Goal: Information Seeking & Learning: Learn about a topic

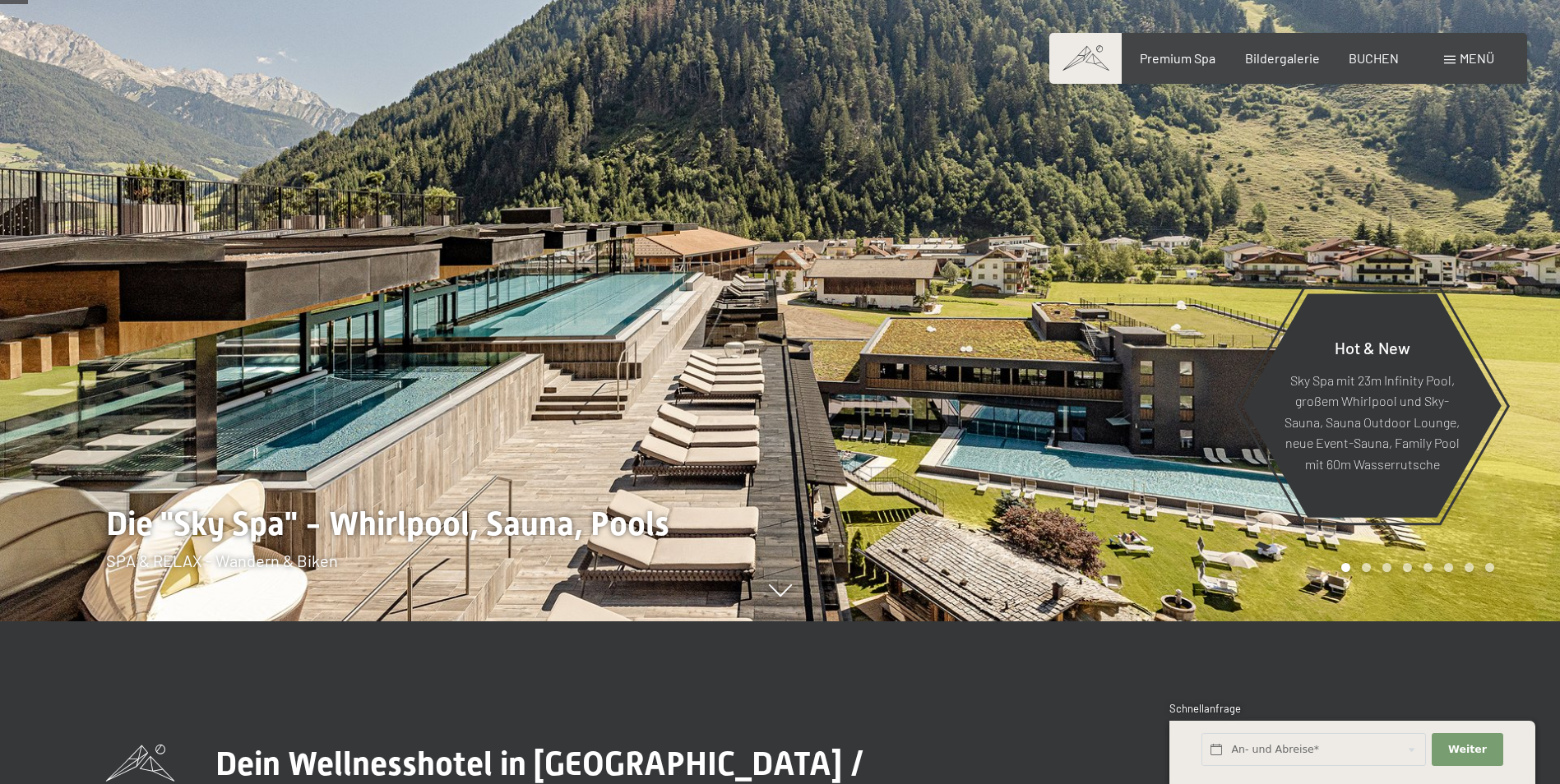
scroll to position [165, 0]
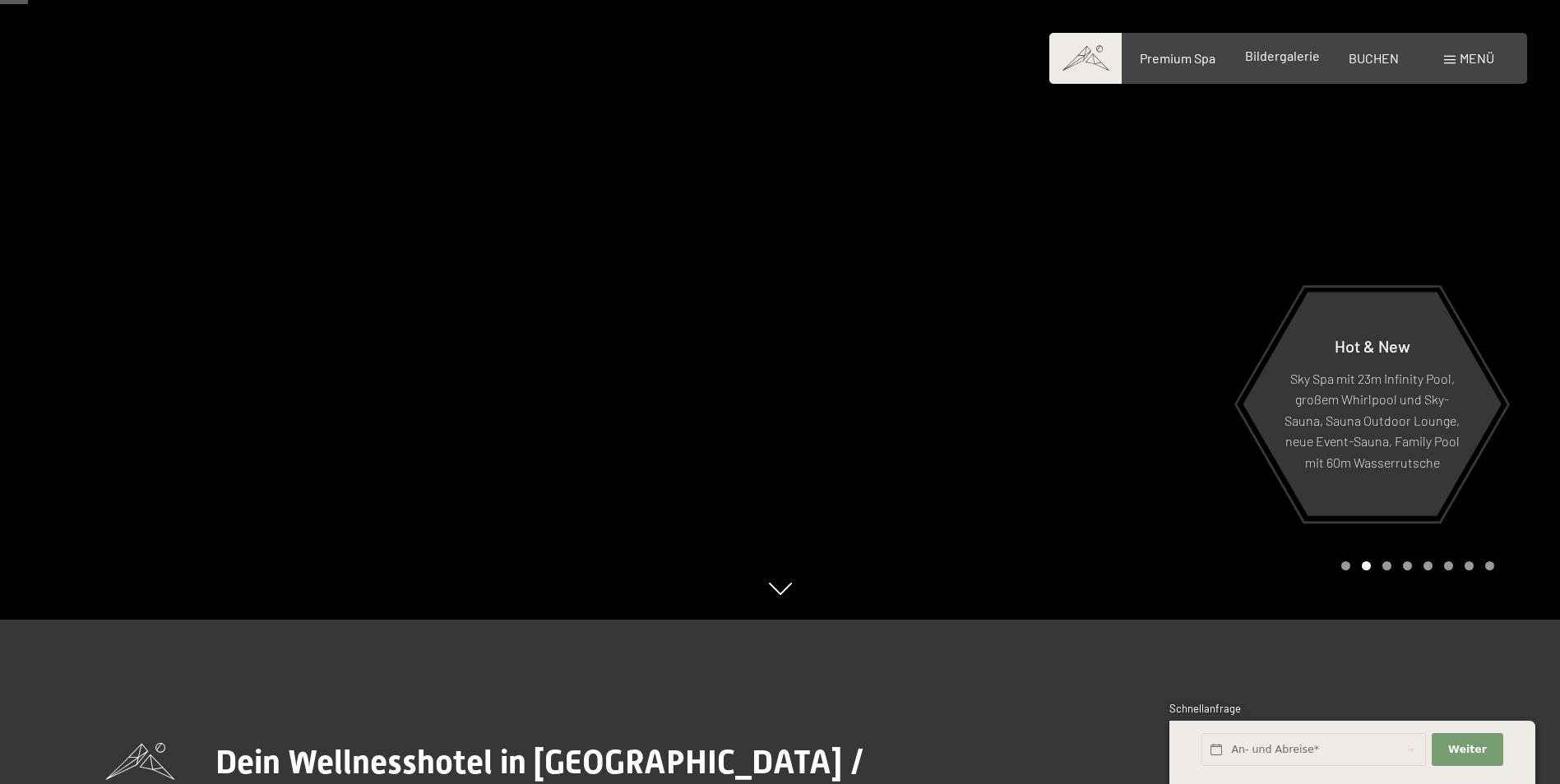
click at [1272, 59] on span "Bildergalerie" at bounding box center [1283, 55] width 75 height 16
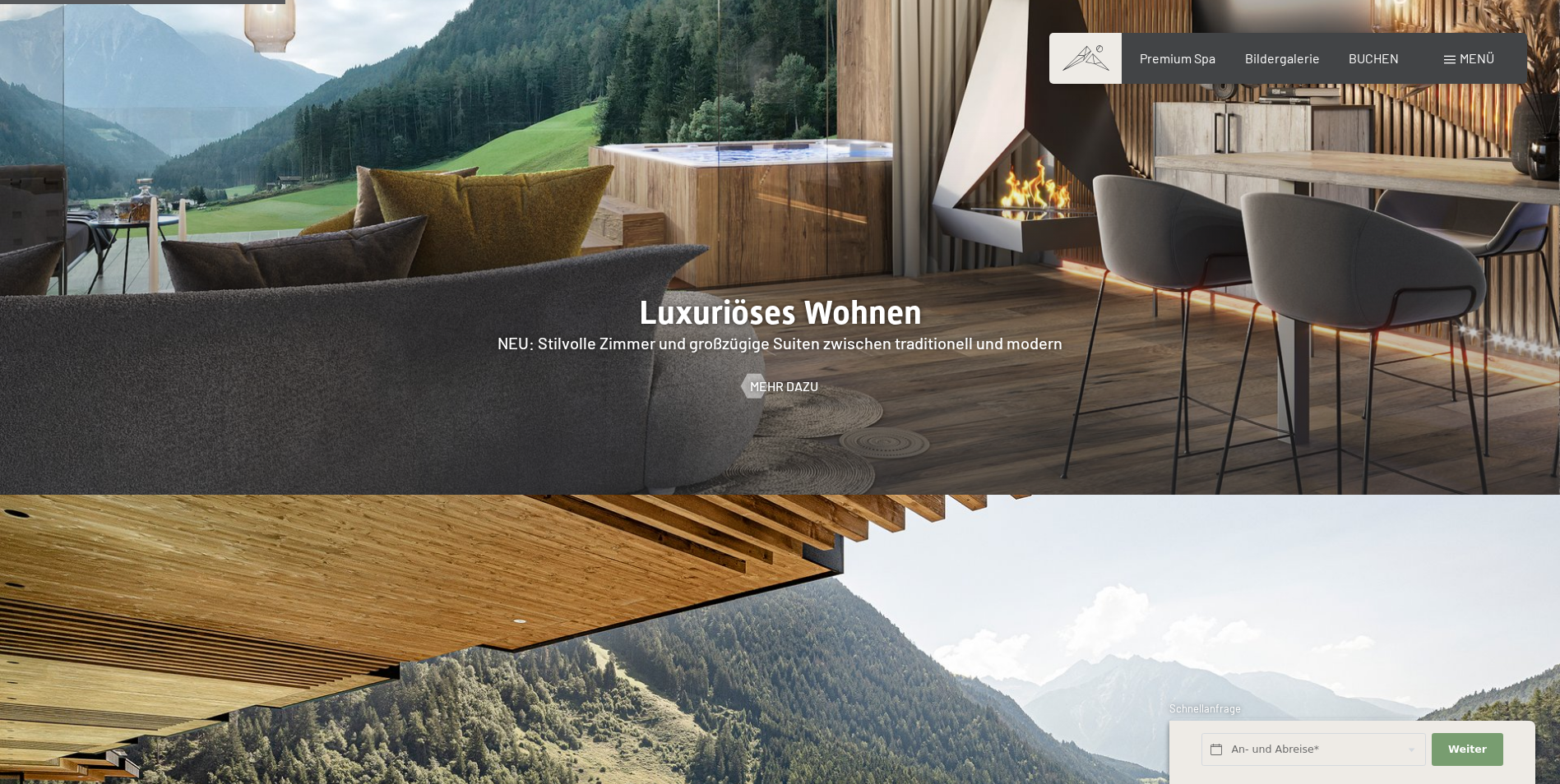
scroll to position [1809, 0]
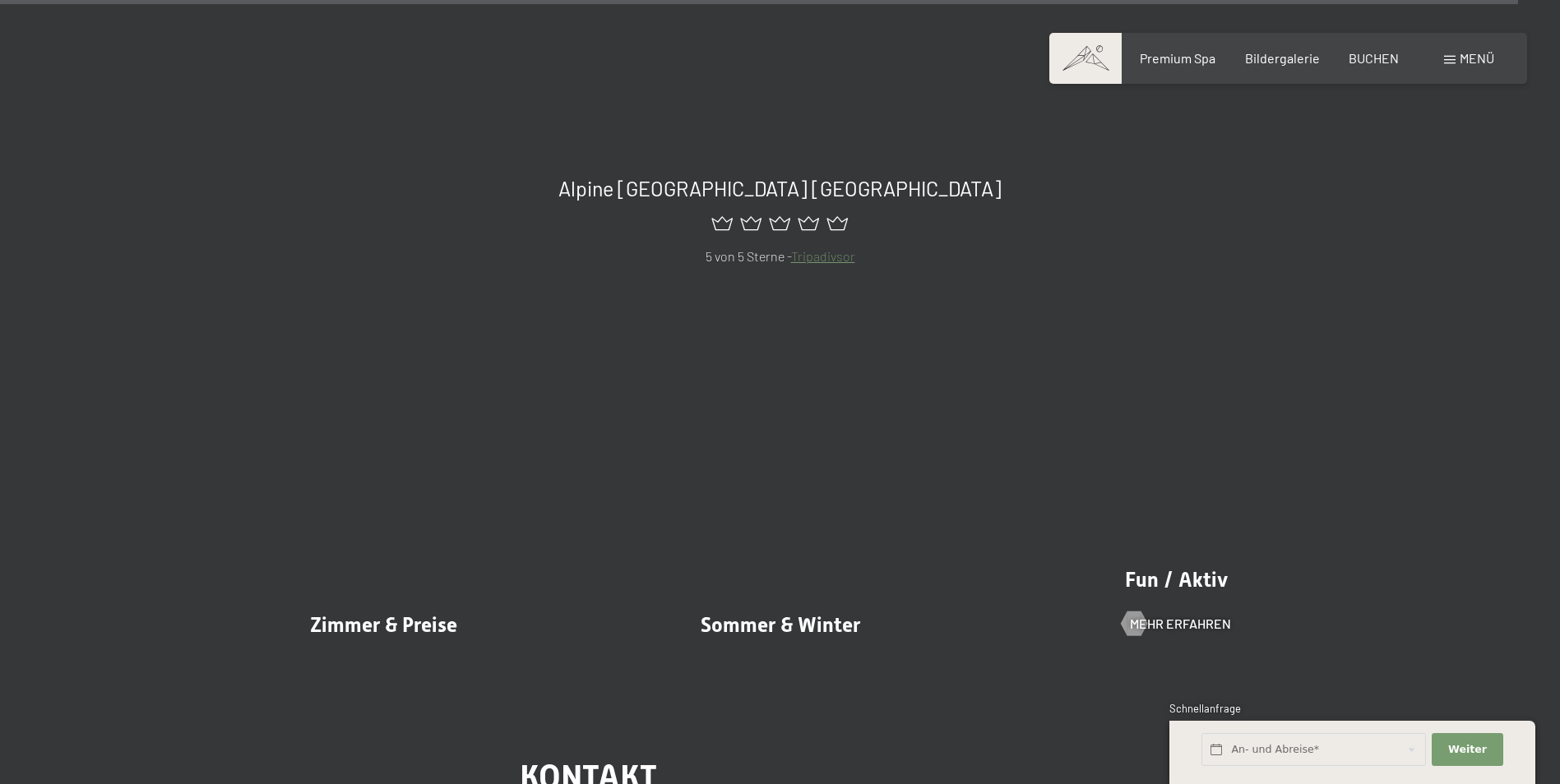
scroll to position [20391, 0]
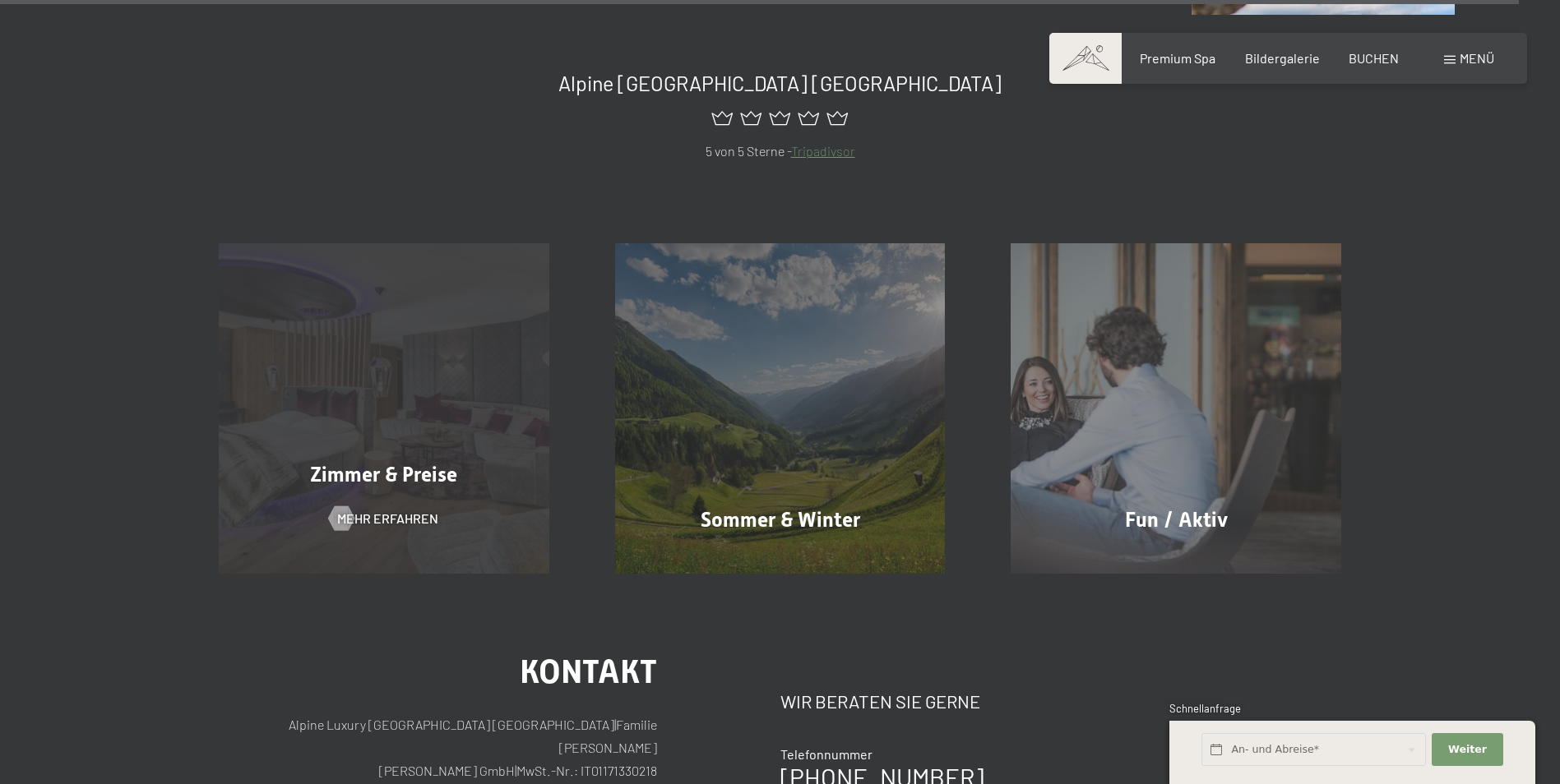
click at [421, 505] on div "Zimmer & Preise Mehr erfahren" at bounding box center [385, 408] width 397 height 330
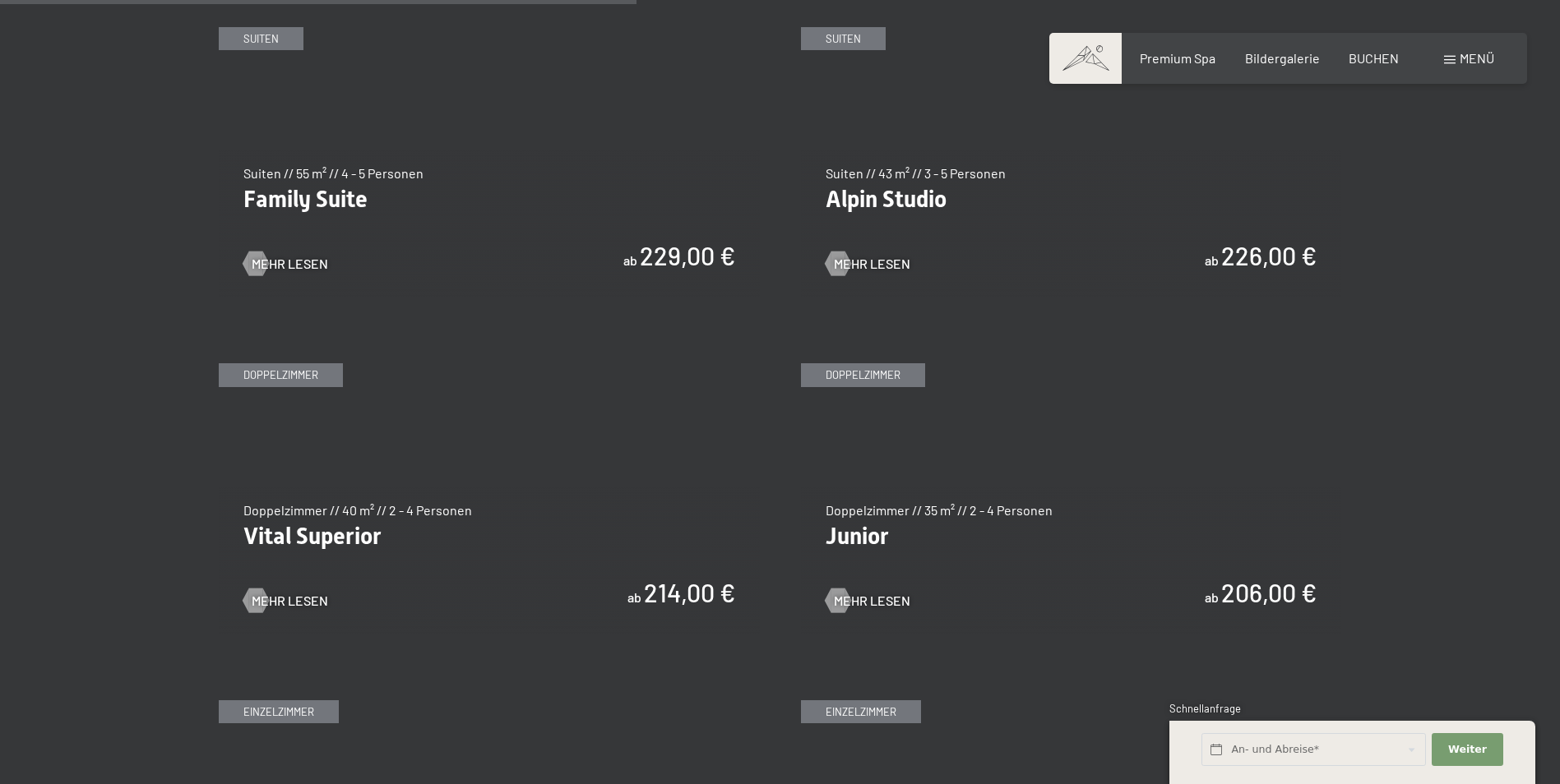
scroll to position [2138, 0]
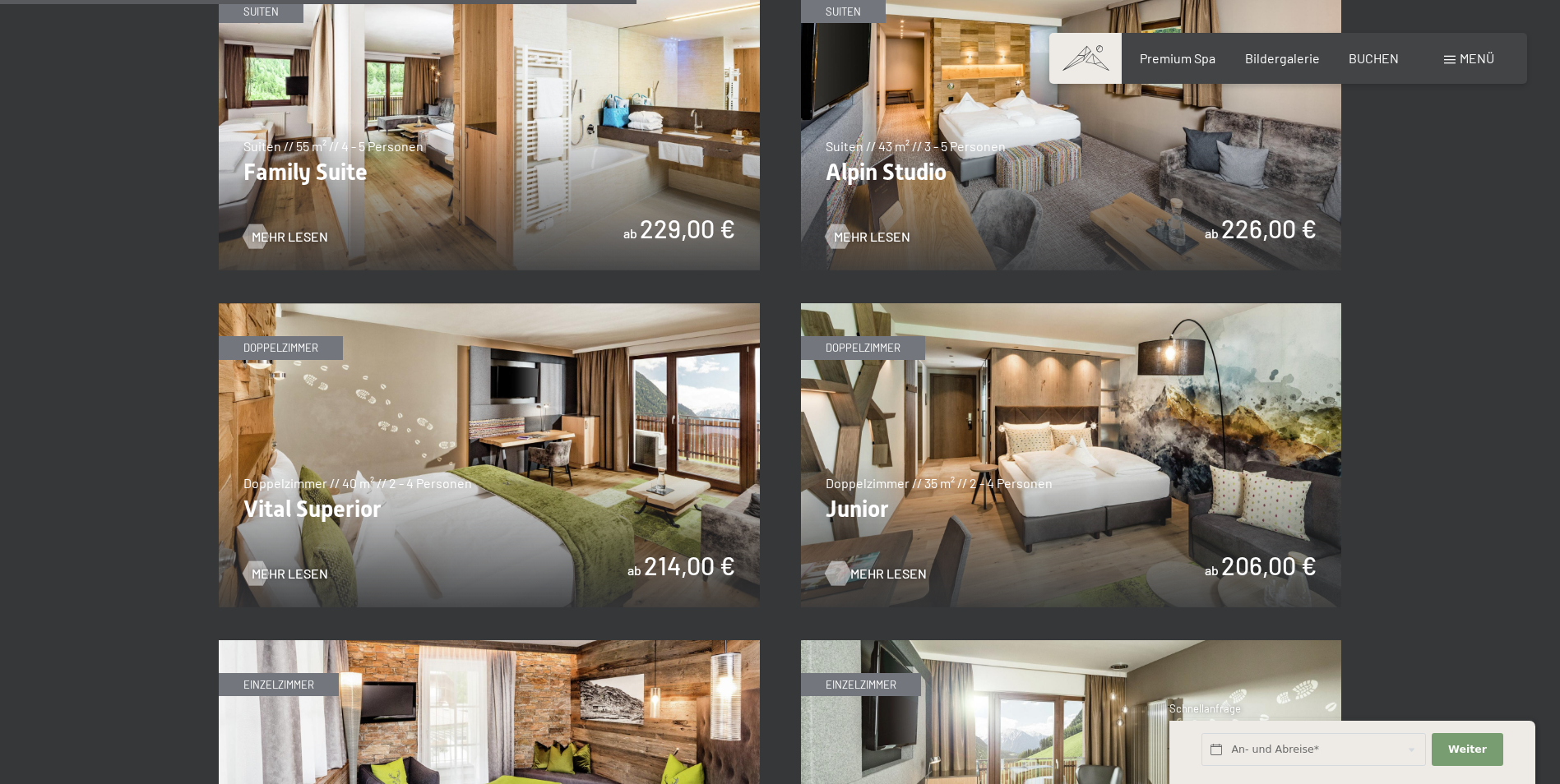
click at [882, 571] on span "Mehr Lesen" at bounding box center [889, 573] width 77 height 18
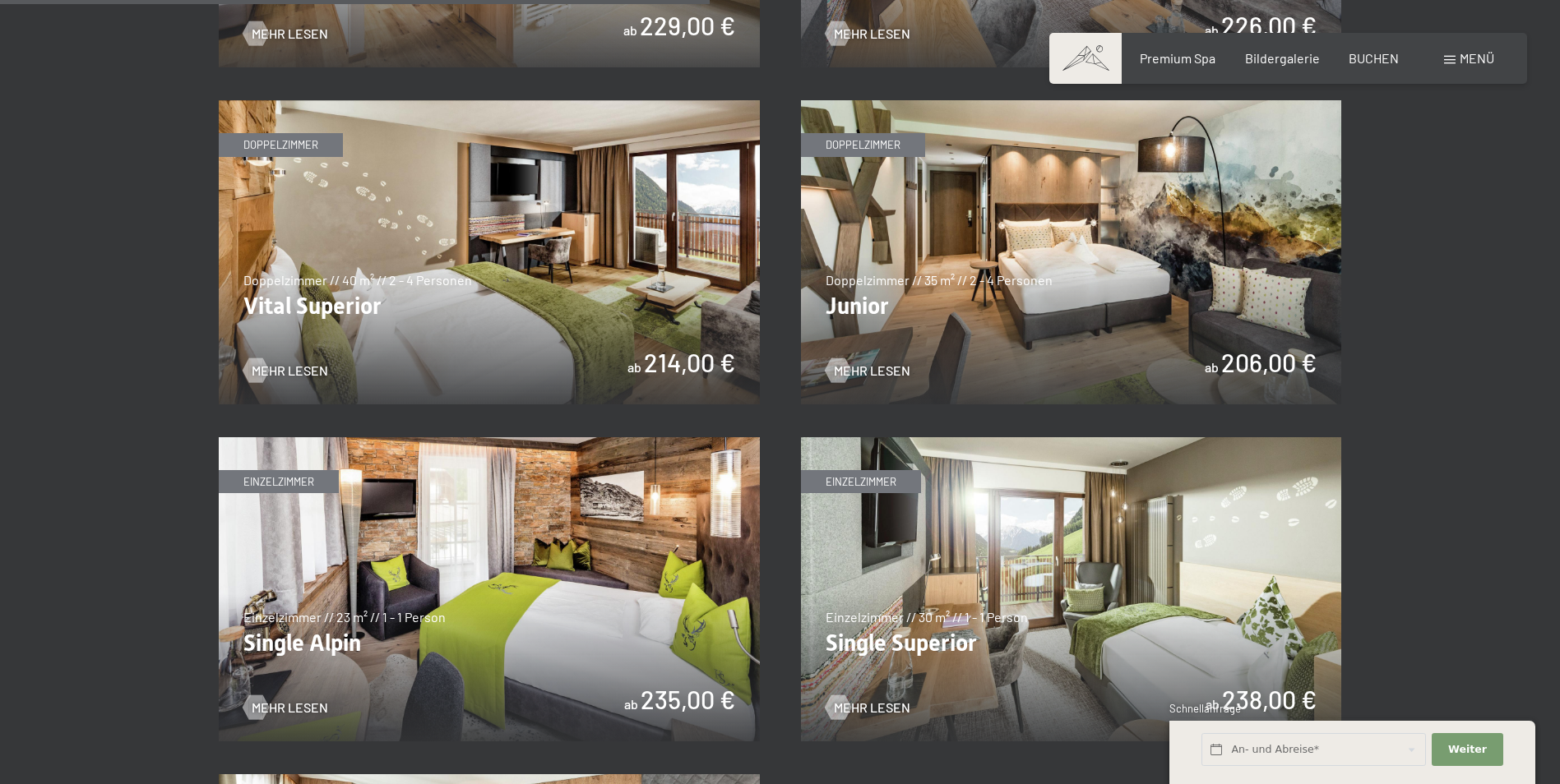
scroll to position [2385, 0]
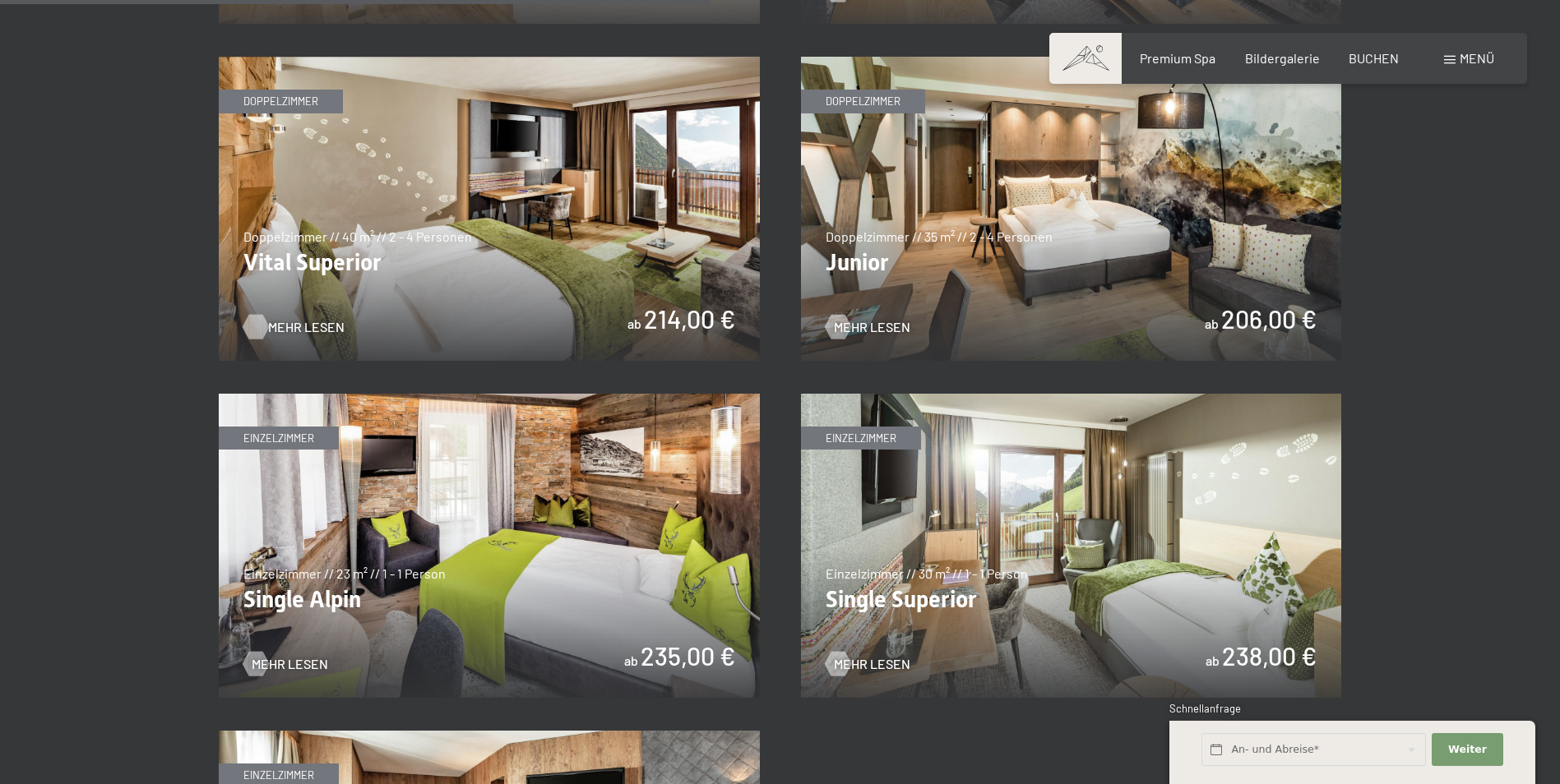
click at [315, 322] on span "Mehr Lesen" at bounding box center [307, 327] width 77 height 18
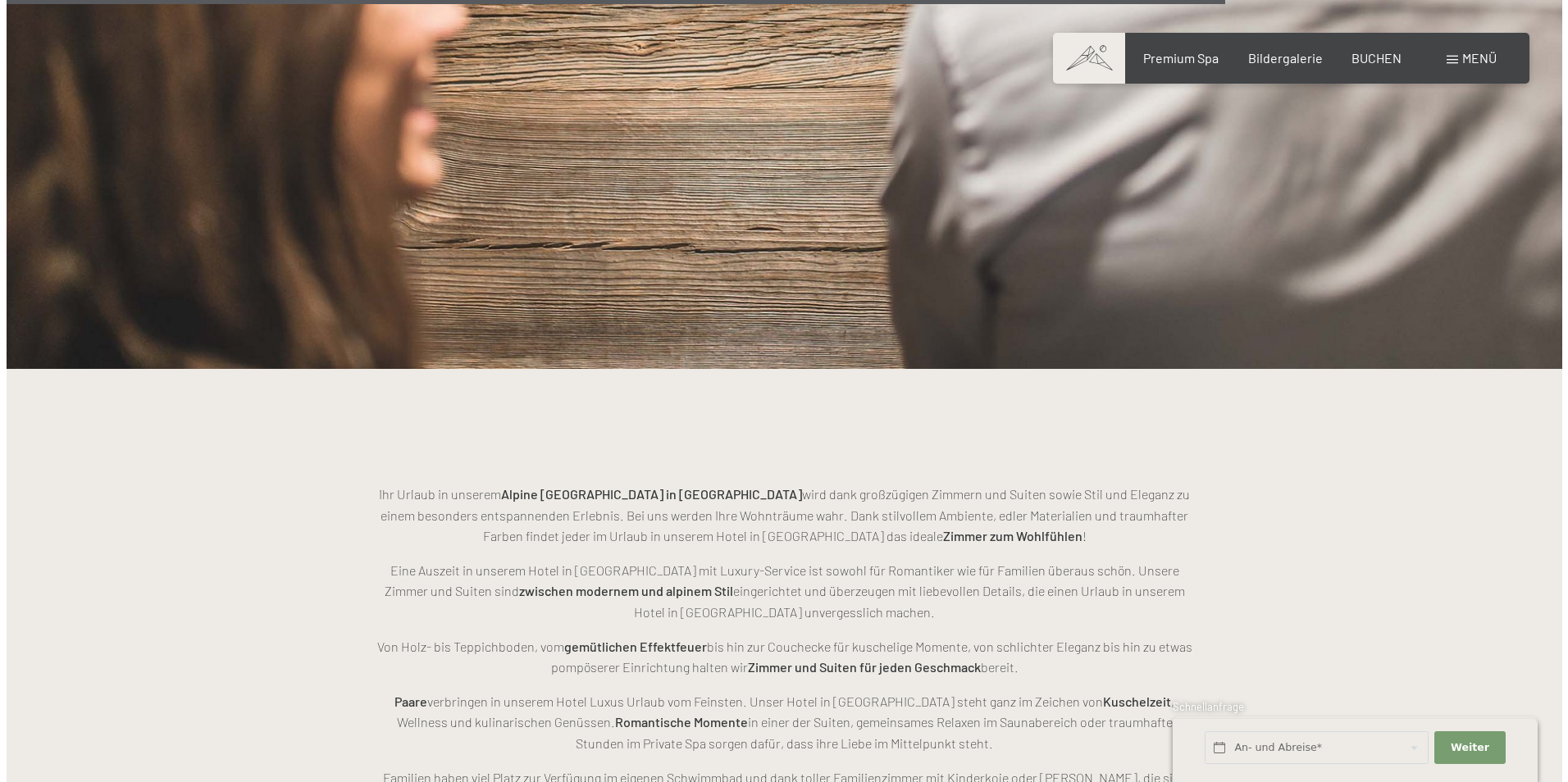
scroll to position [3824, 0]
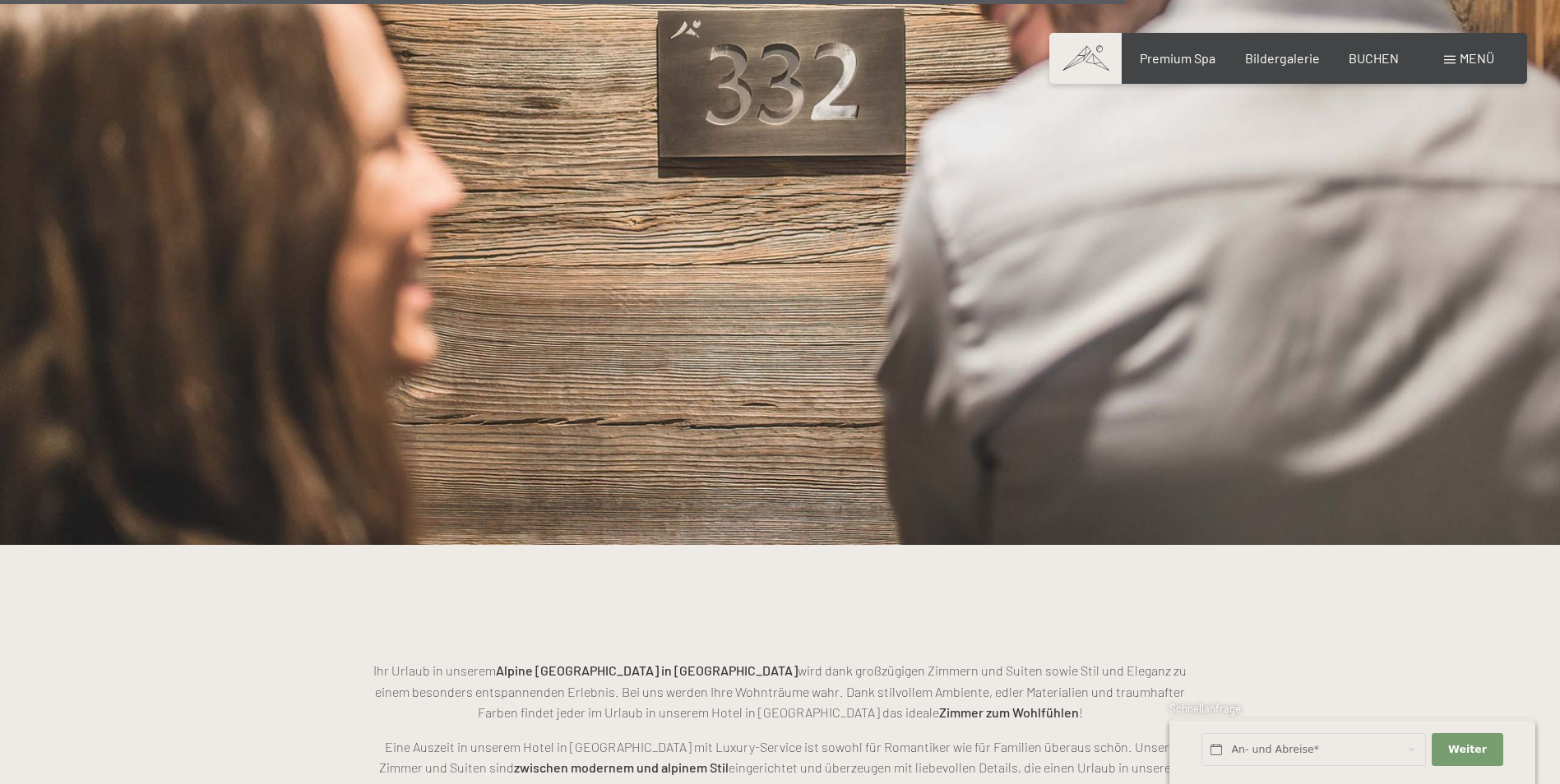
click at [1477, 58] on span "Menü" at bounding box center [1477, 58] width 35 height 16
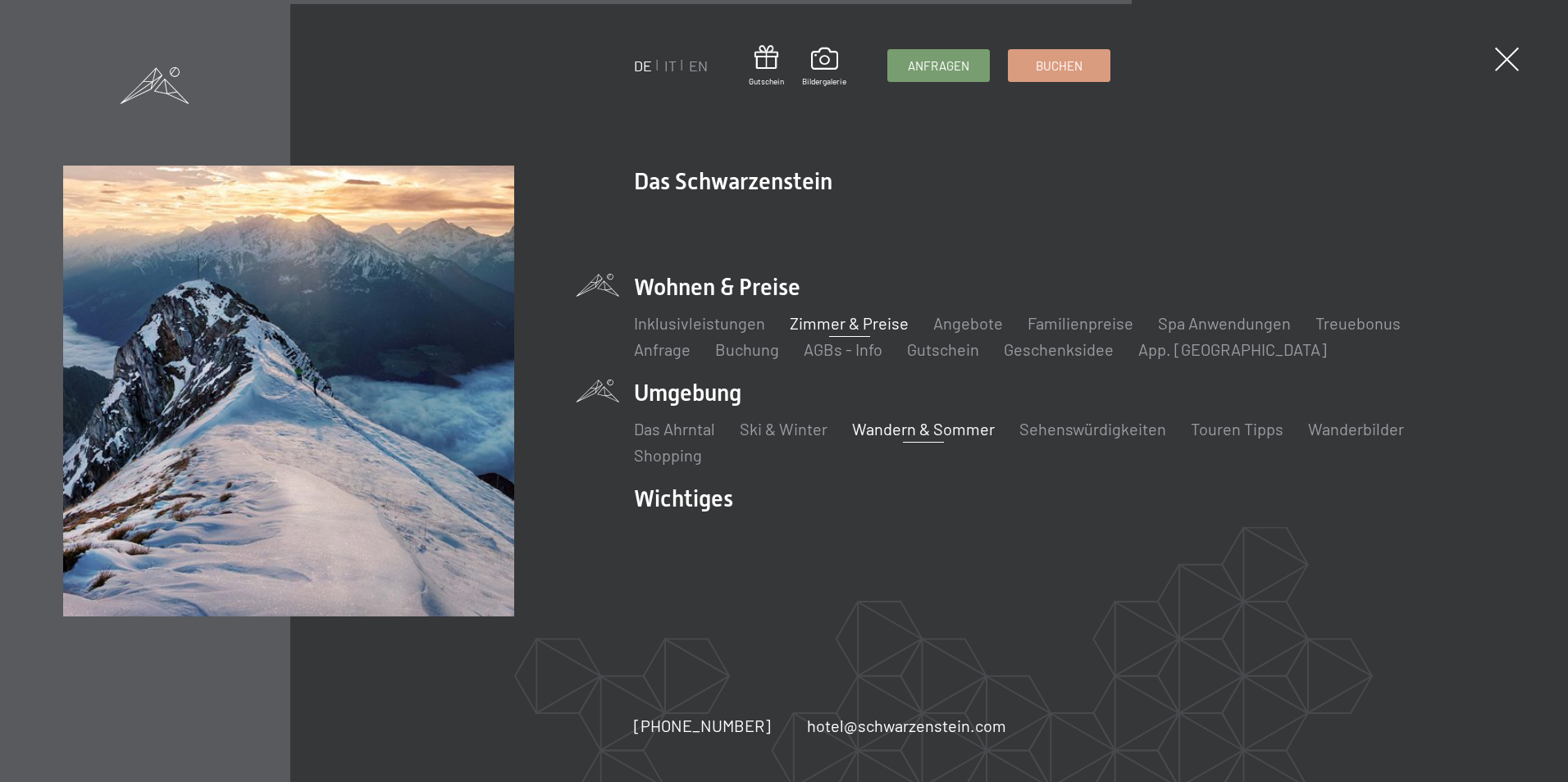
click at [906, 427] on link "Wandern & Sommer" at bounding box center [923, 428] width 143 height 20
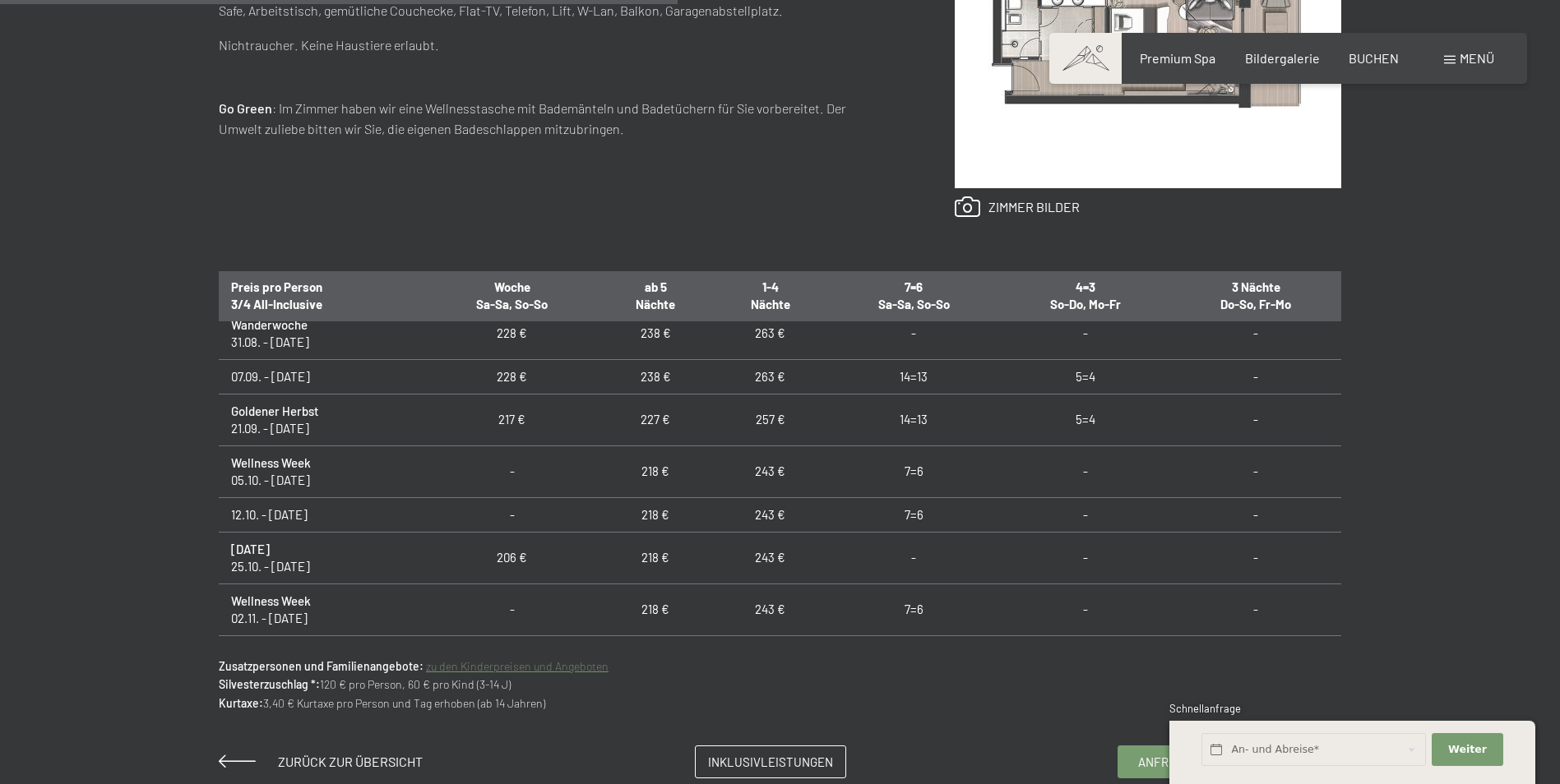
scroll to position [82, 0]
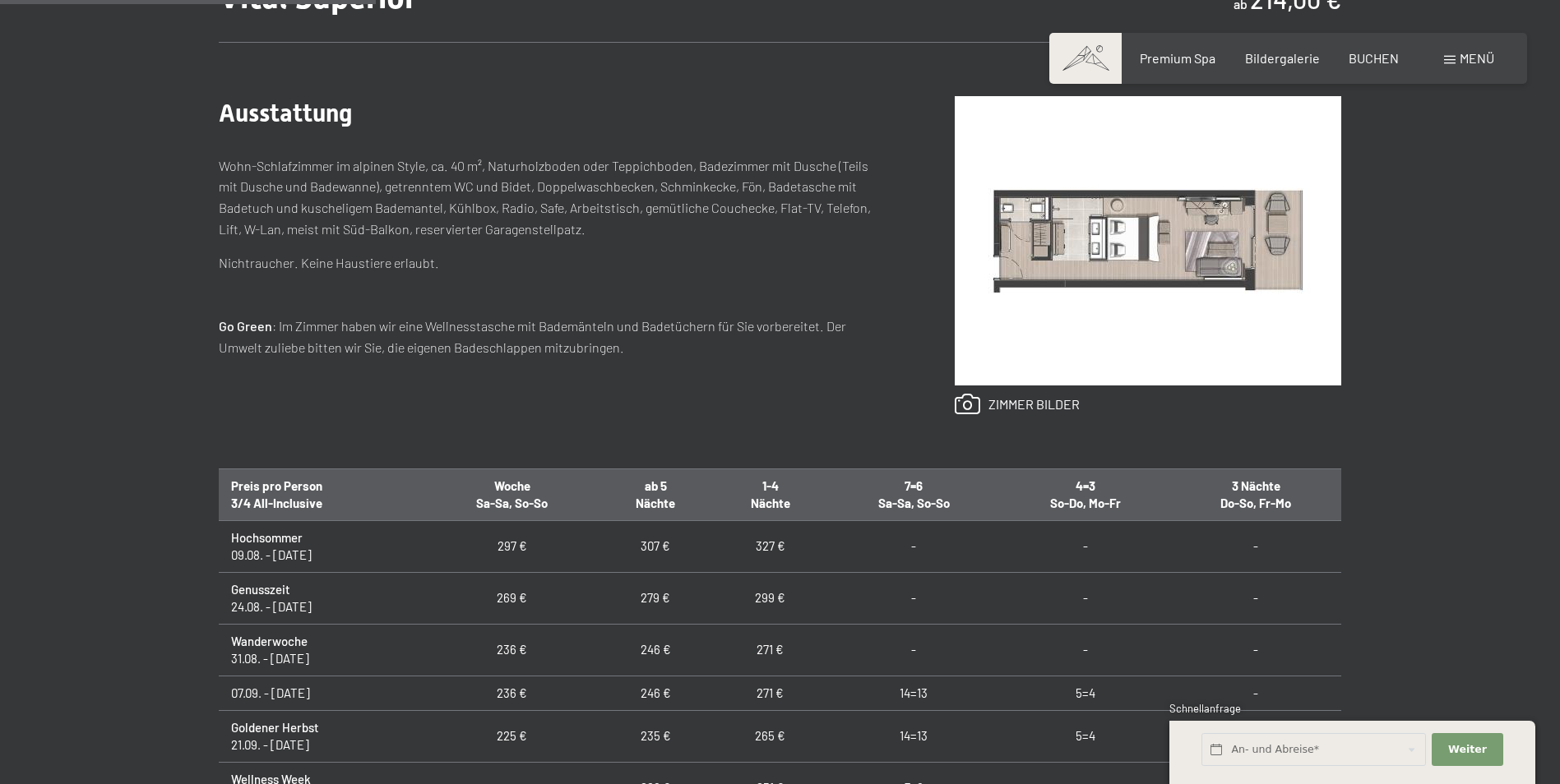
scroll to position [411, 0]
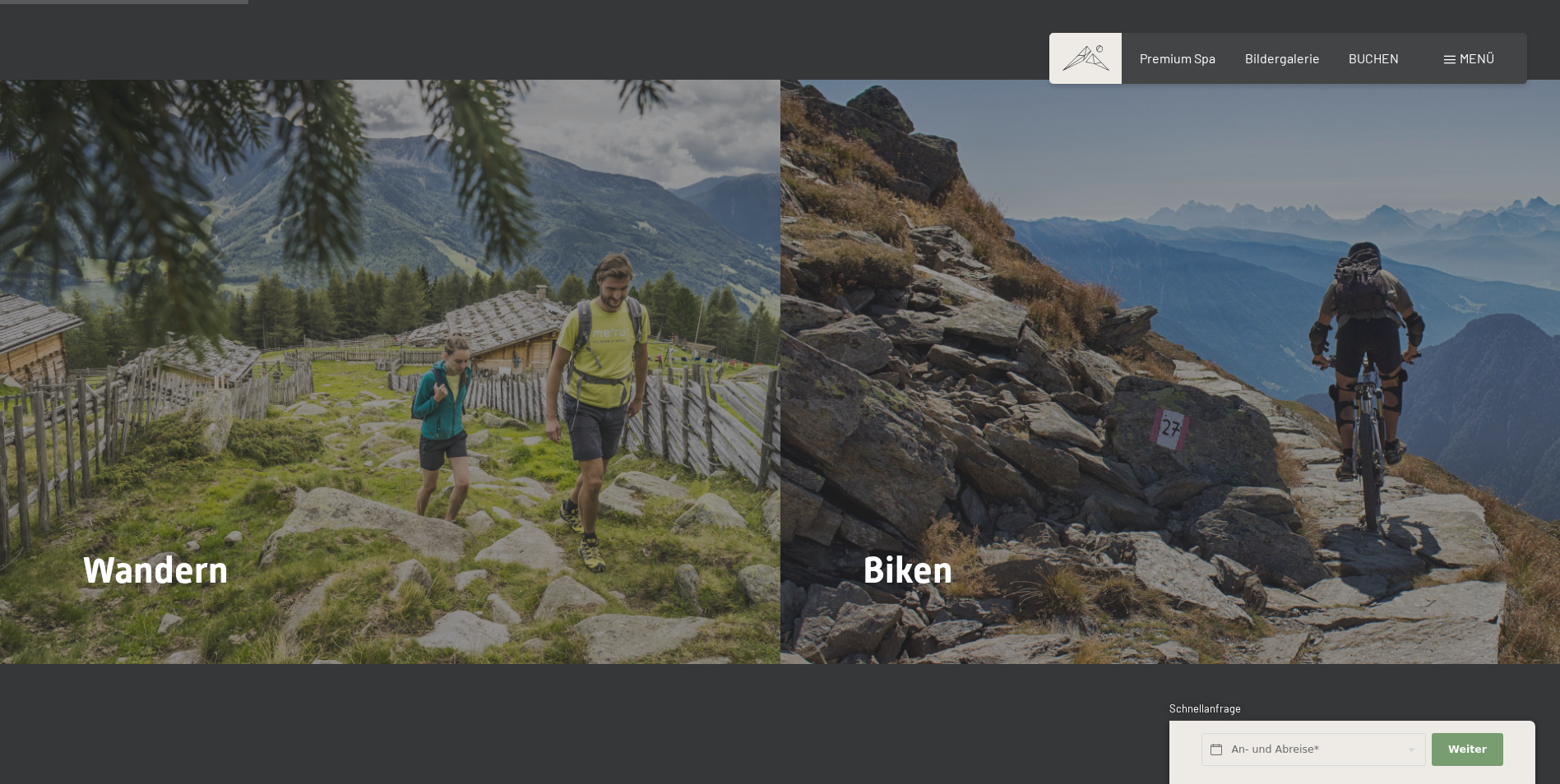
scroll to position [1809, 0]
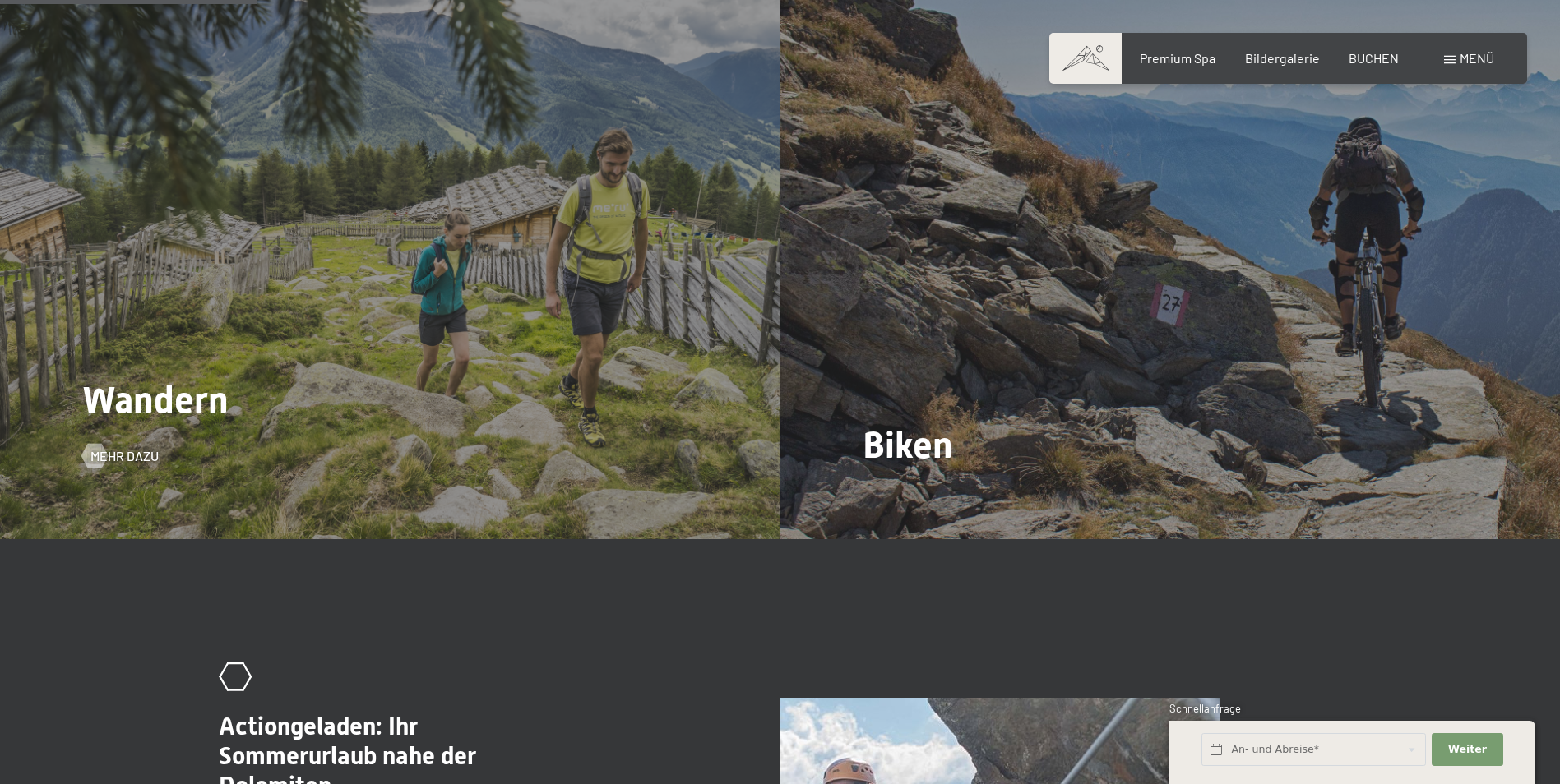
click at [192, 387] on span "Wandern" at bounding box center [155, 399] width 146 height 44
click at [146, 447] on span "Mehr dazu" at bounding box center [140, 456] width 68 height 18
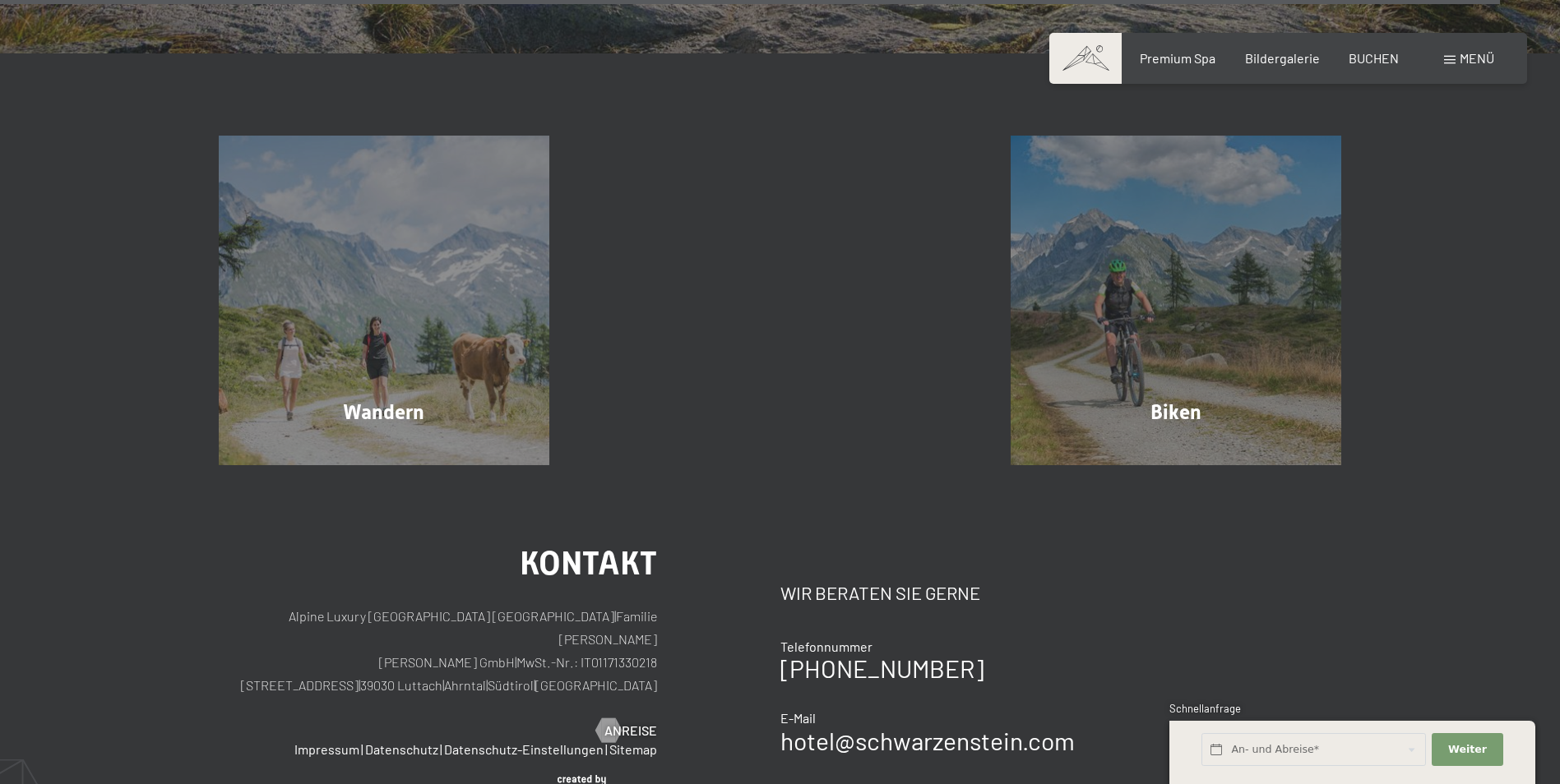
scroll to position [8826, 0]
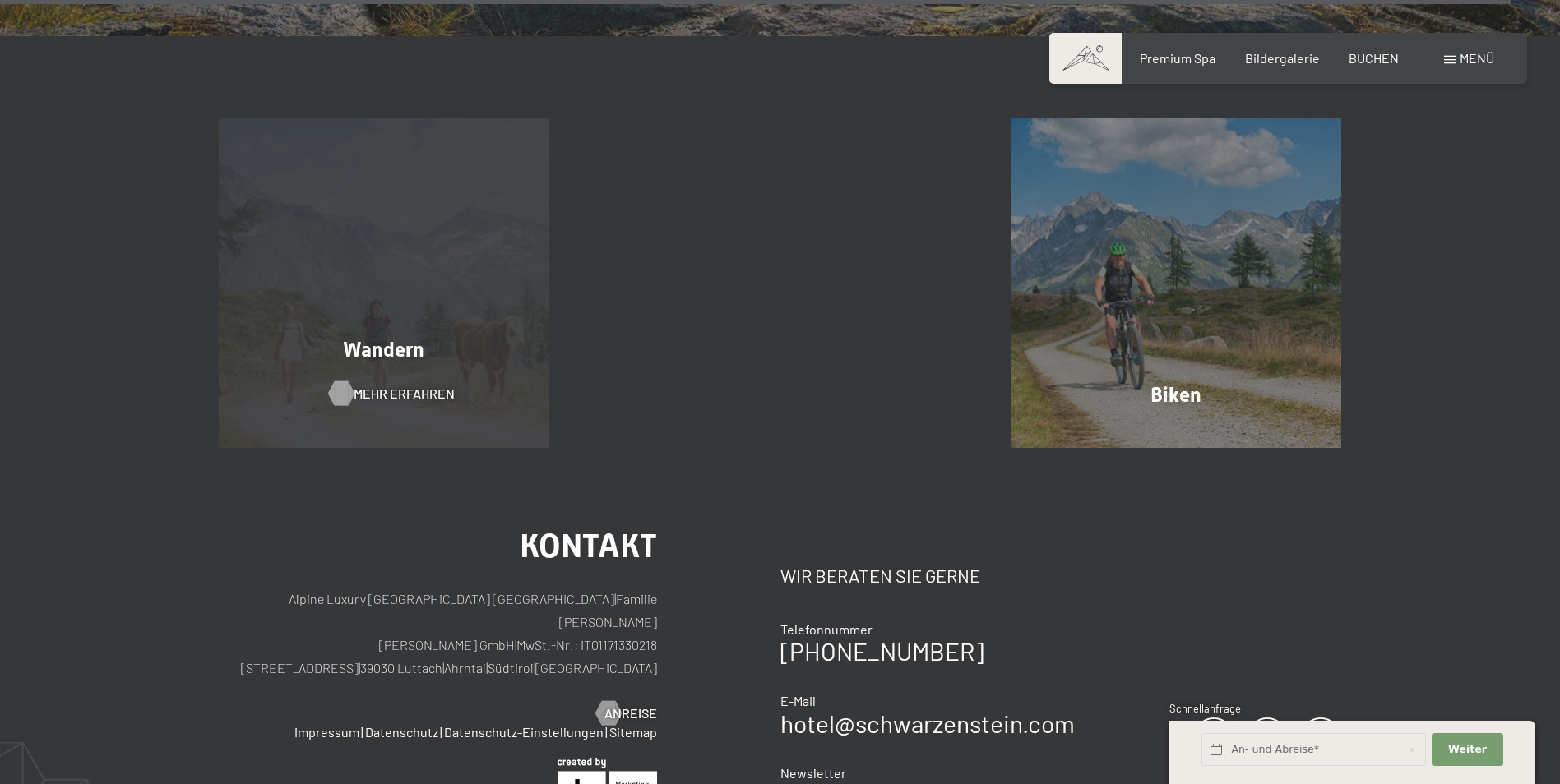
click at [424, 385] on span "Mehr erfahren" at bounding box center [404, 393] width 101 height 18
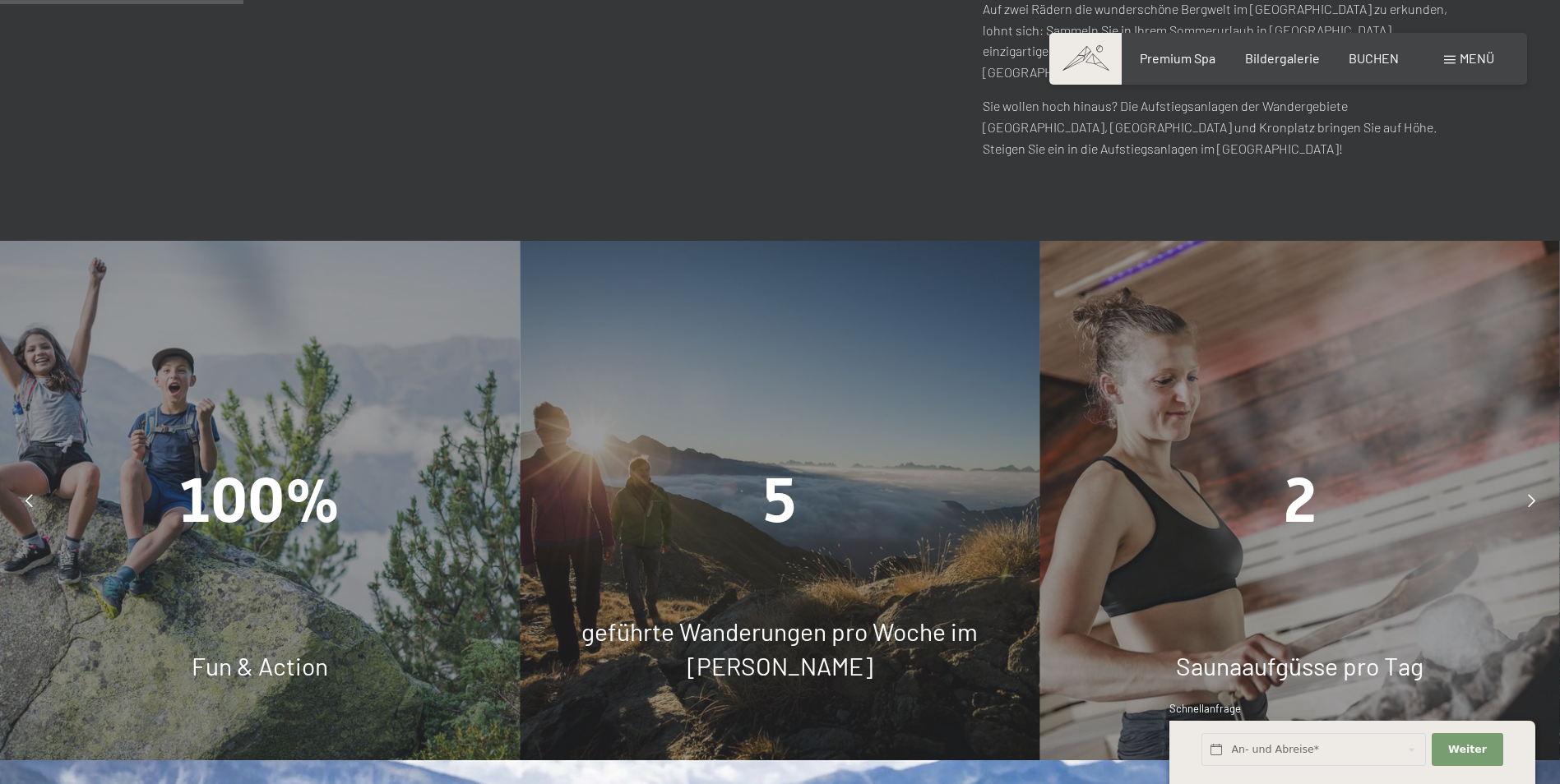
scroll to position [1315, 0]
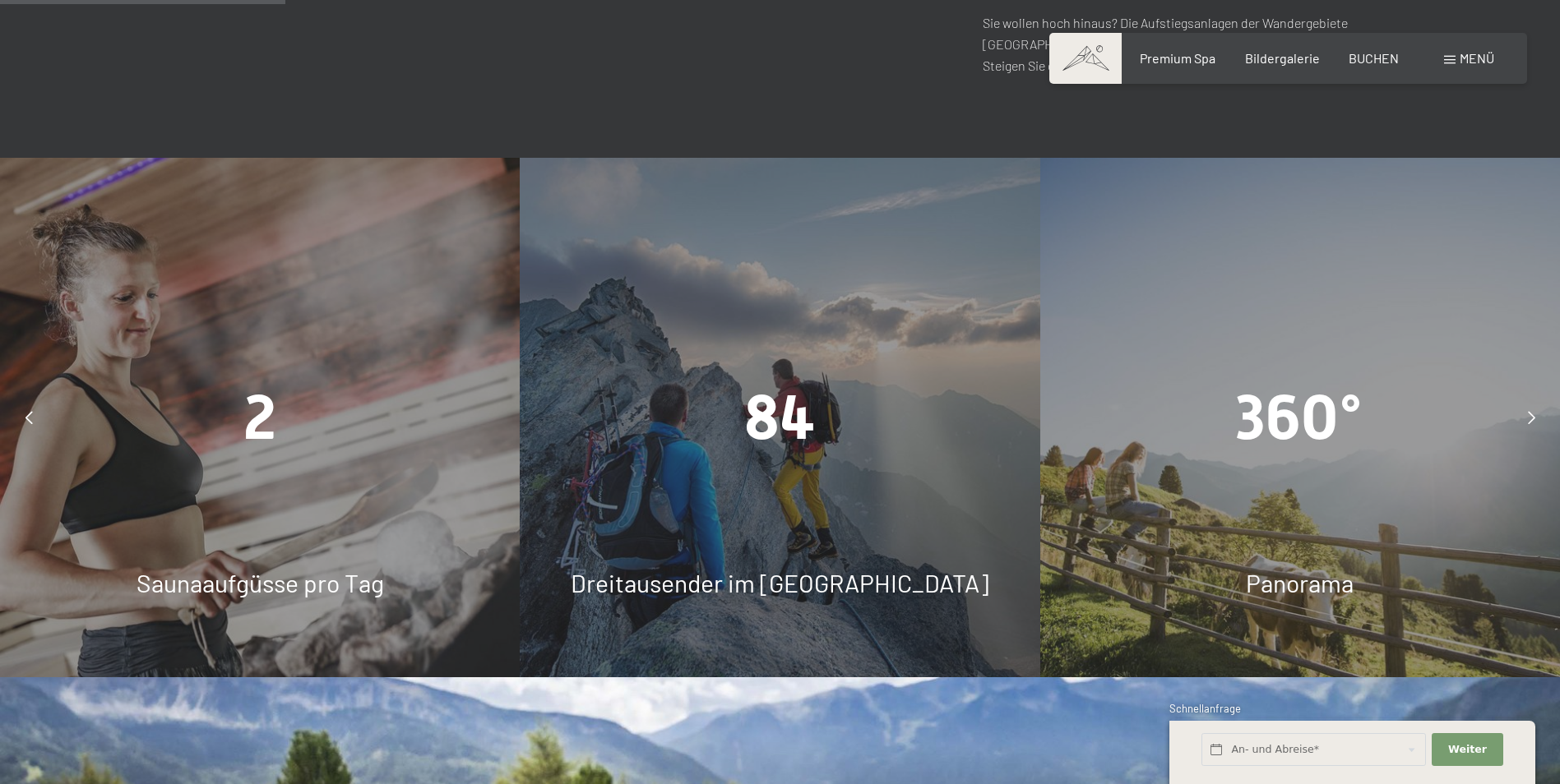
click at [1529, 411] on icon at bounding box center [1532, 417] width 7 height 13
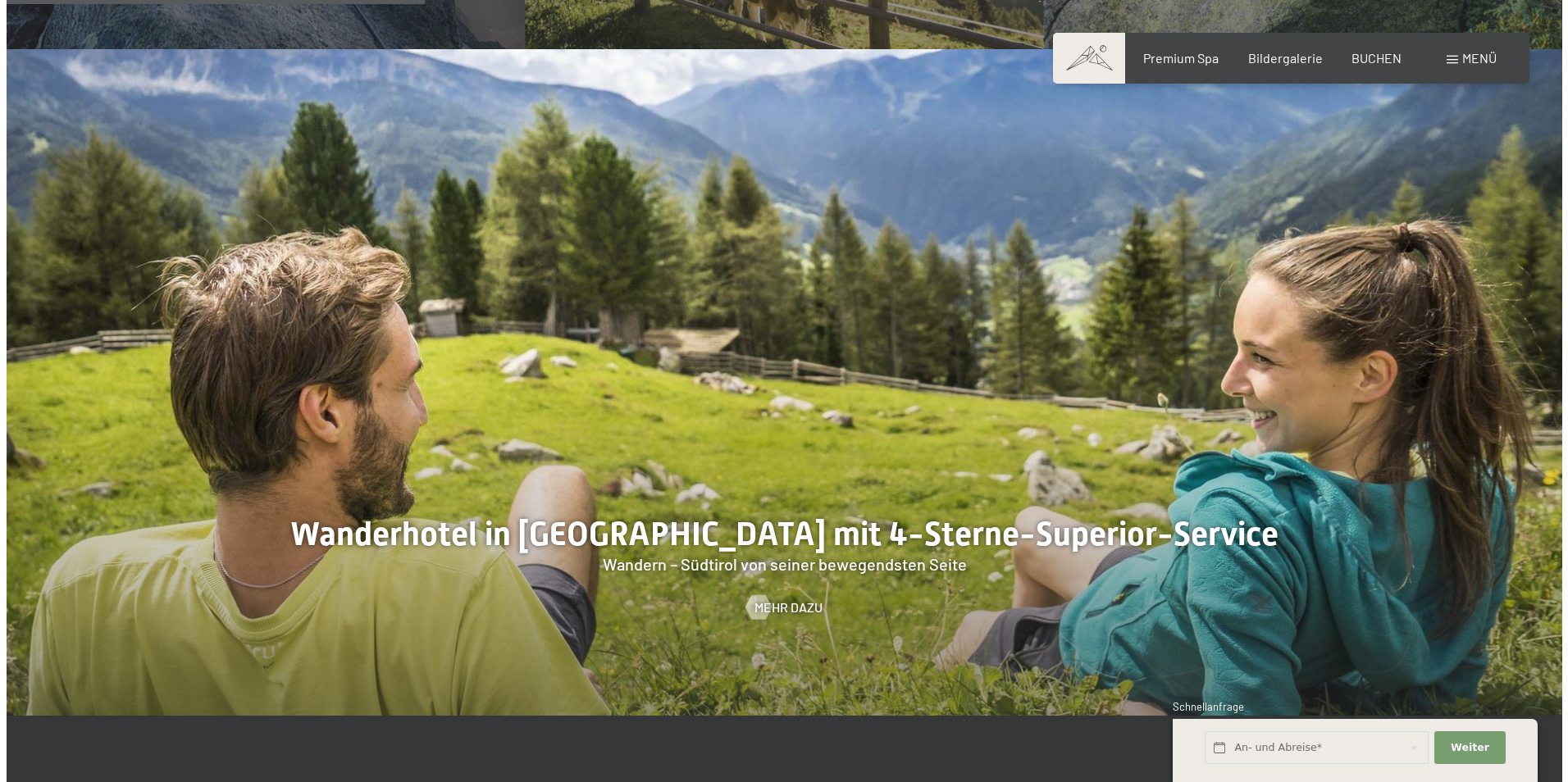
scroll to position [1968, 0]
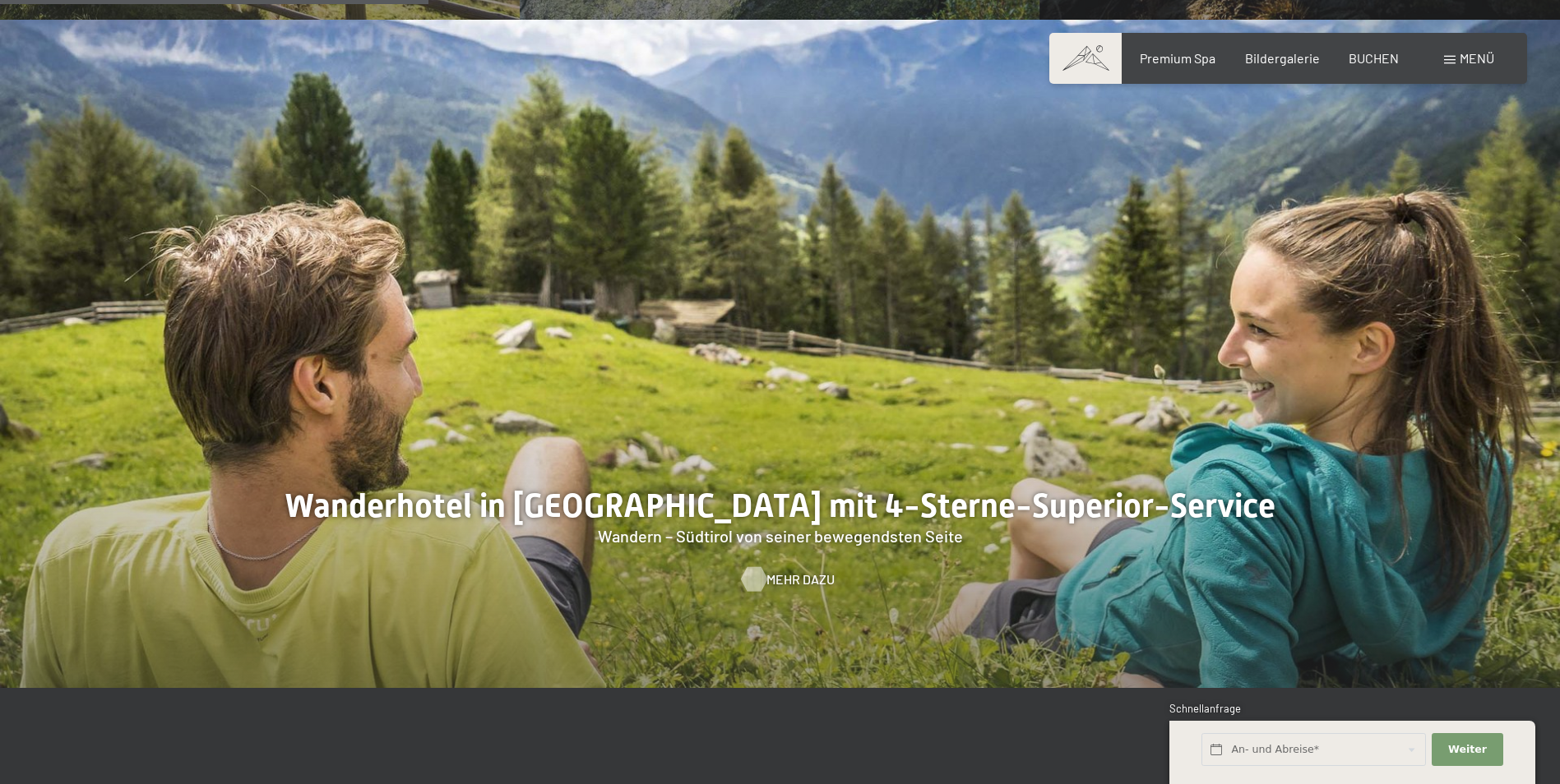
click at [779, 571] on span "Mehr dazu" at bounding box center [800, 579] width 68 height 18
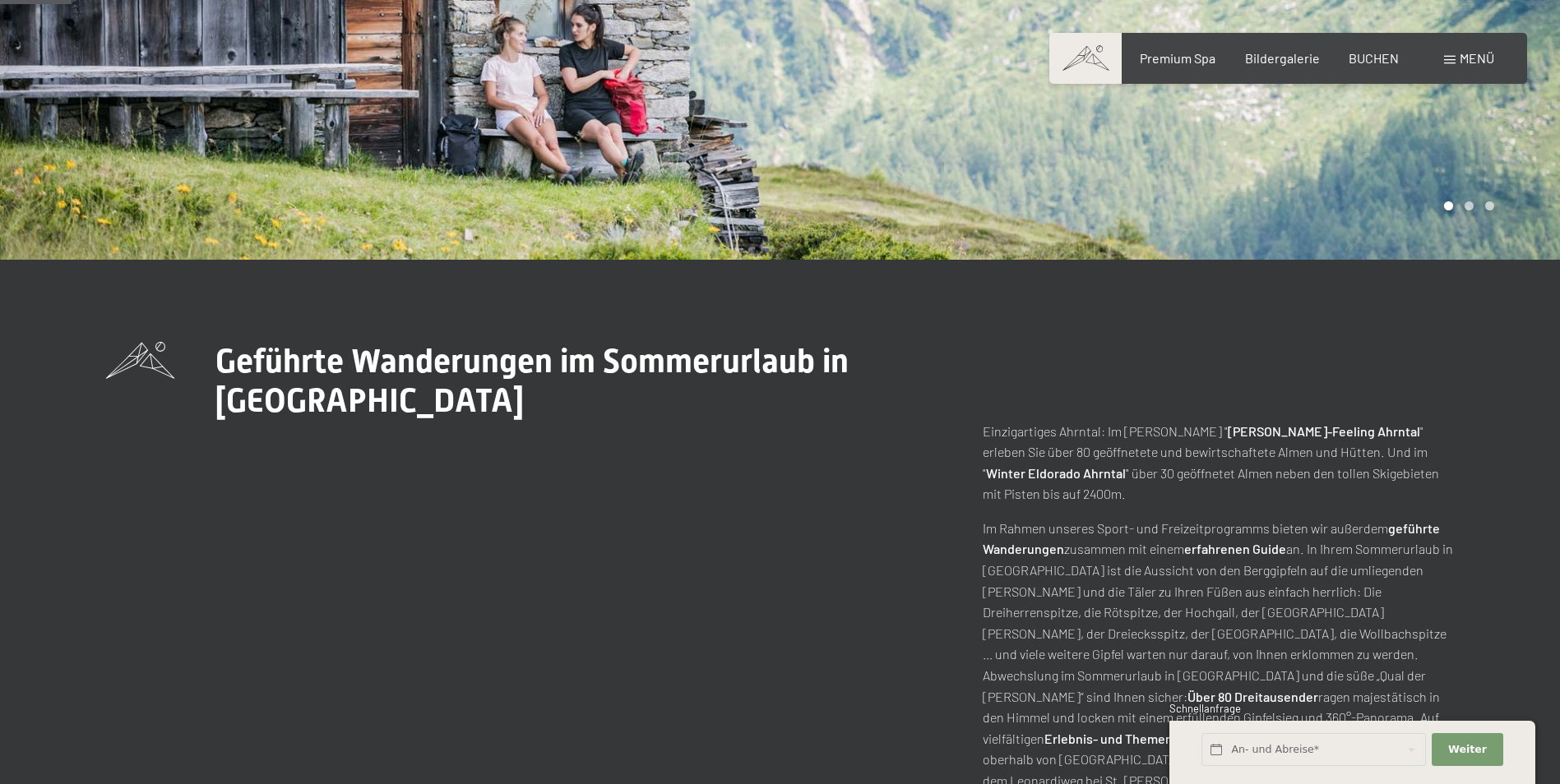
scroll to position [740, 0]
